Goal: Check status

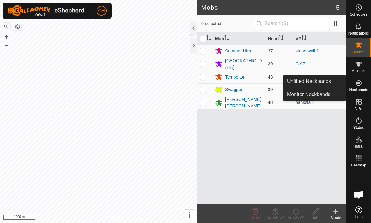
click at [329, 79] on span "Unfitted Neckbands" at bounding box center [309, 82] width 44 height 8
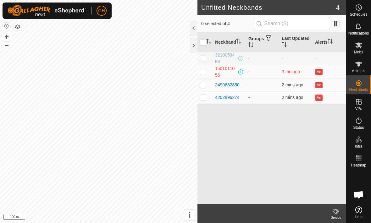
click at [217, 72] on div "1501011056" at bounding box center [226, 71] width 22 height 13
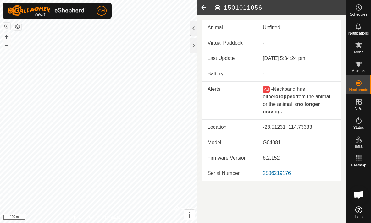
click at [202, 5] on icon at bounding box center [203, 7] width 13 height 15
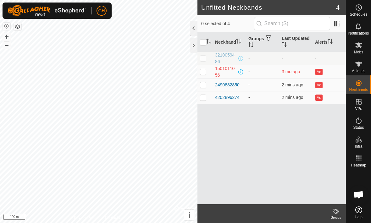
click at [216, 56] on div "3210059486" at bounding box center [226, 58] width 22 height 13
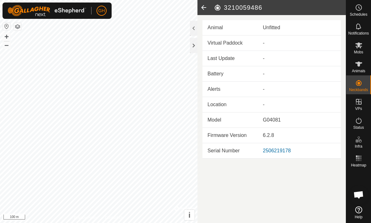
click at [203, 6] on icon at bounding box center [203, 7] width 13 height 15
